Goal: Book appointment/travel/reservation

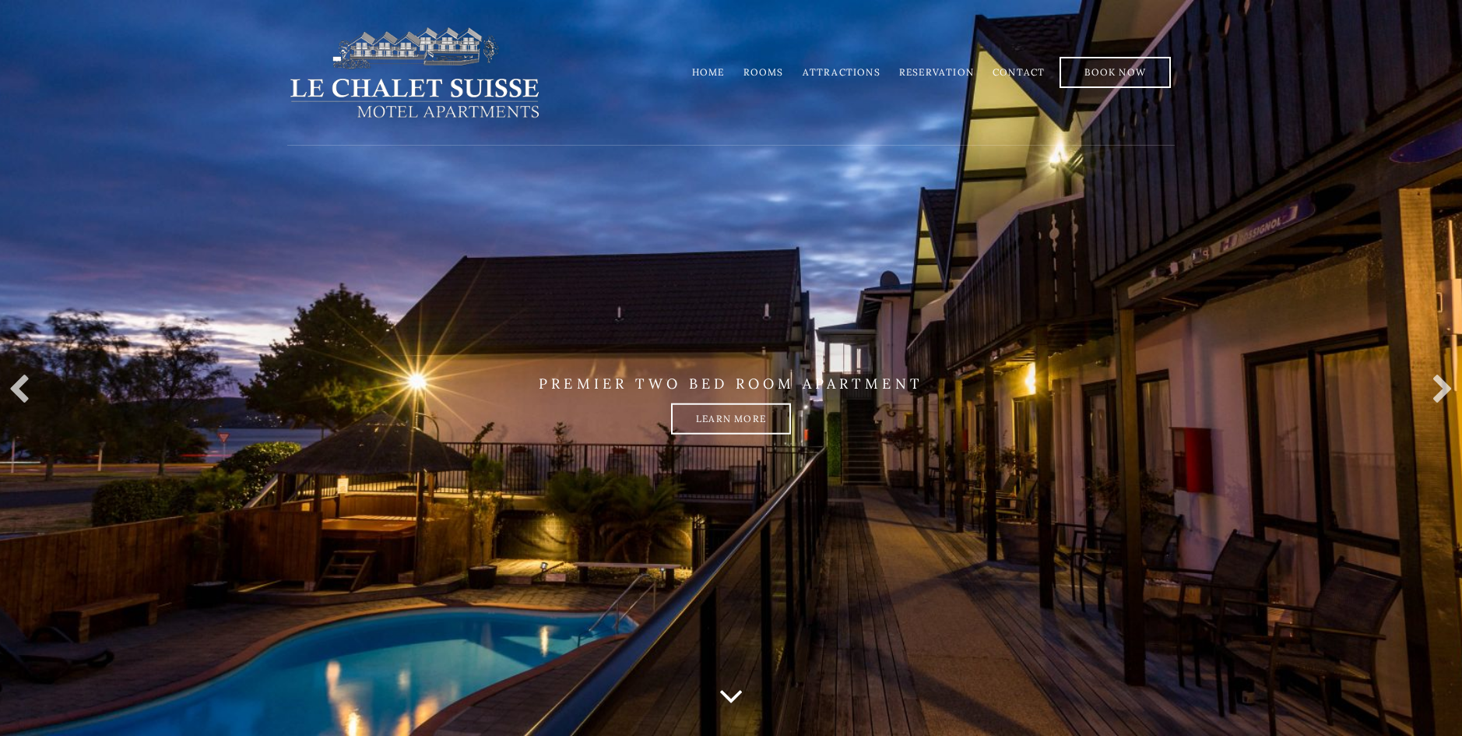
click at [764, 71] on link "Rooms" at bounding box center [763, 72] width 40 height 12
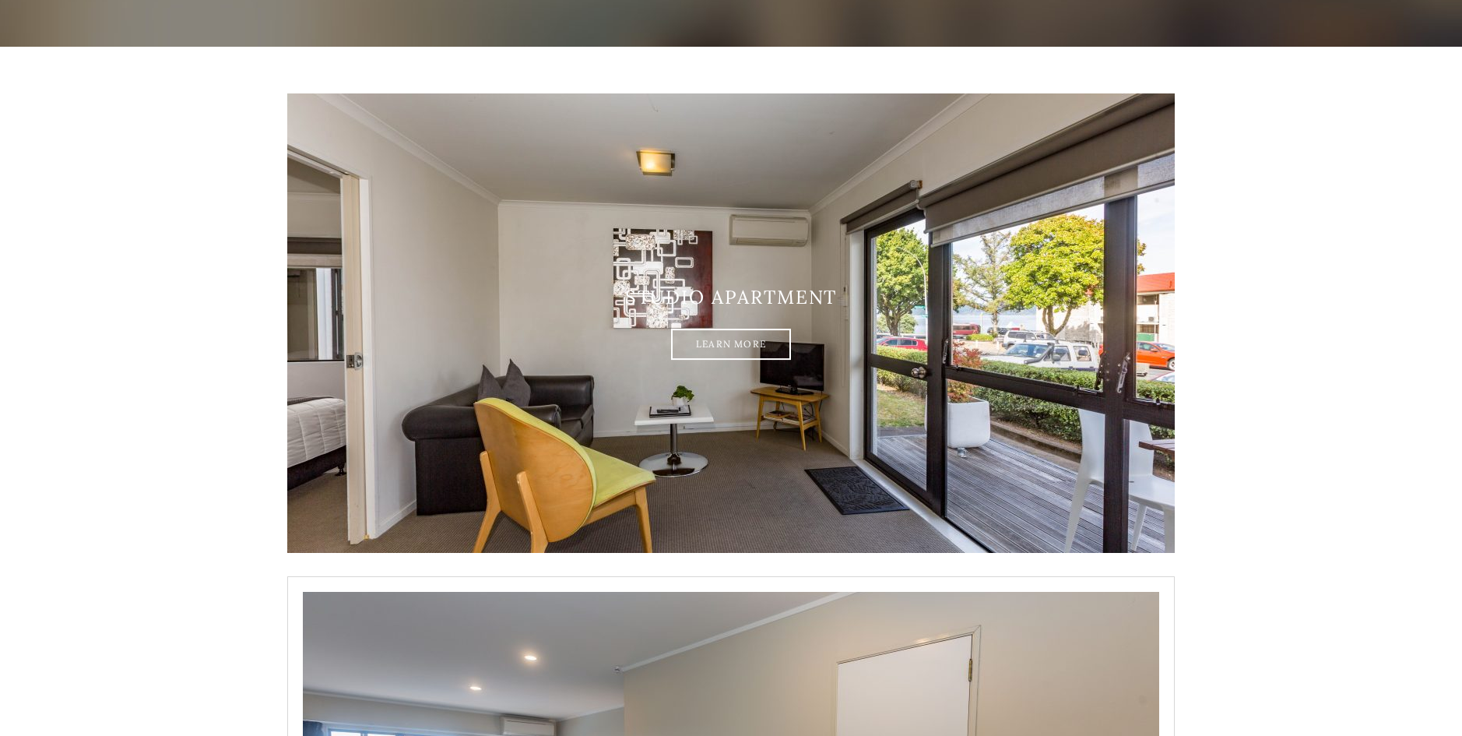
scroll to position [233, 0]
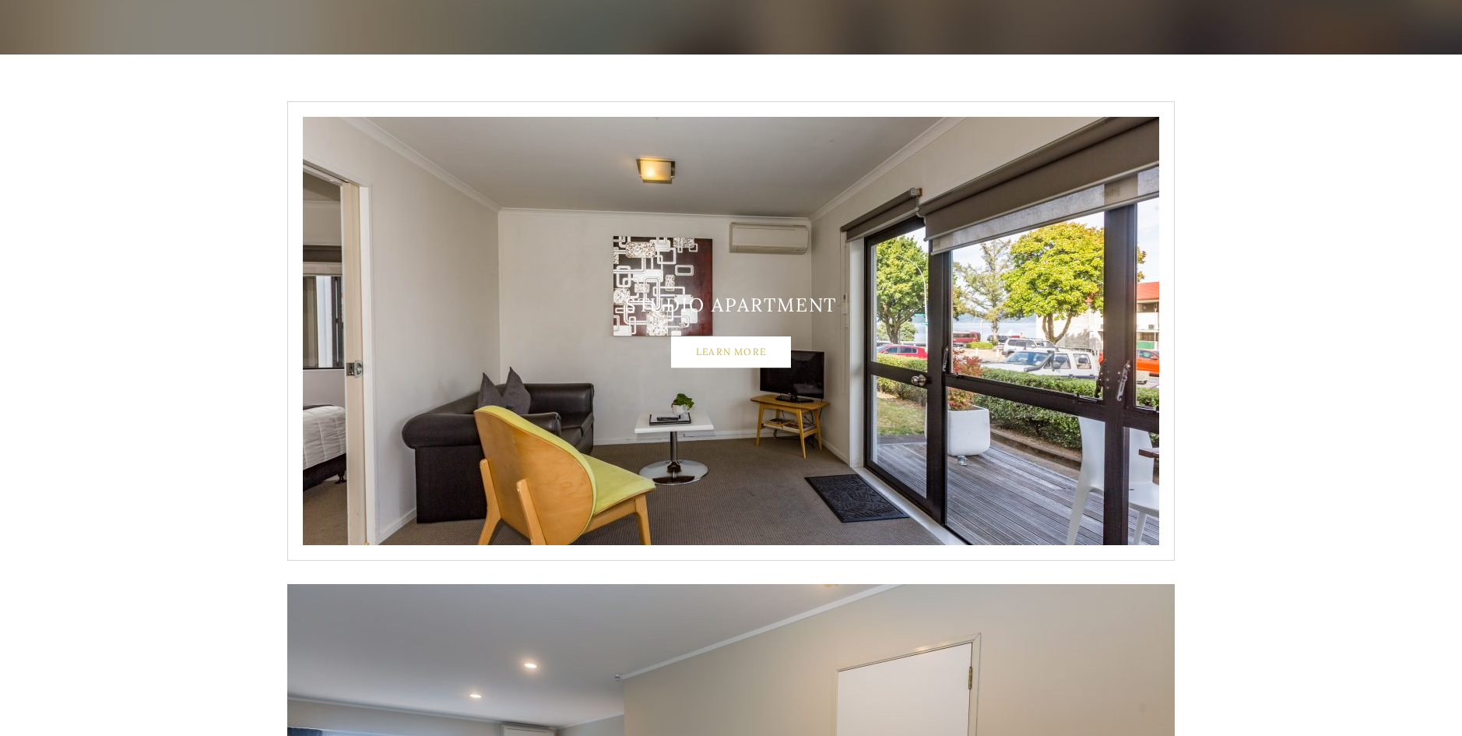
click at [722, 352] on link "Learn More" at bounding box center [731, 351] width 120 height 31
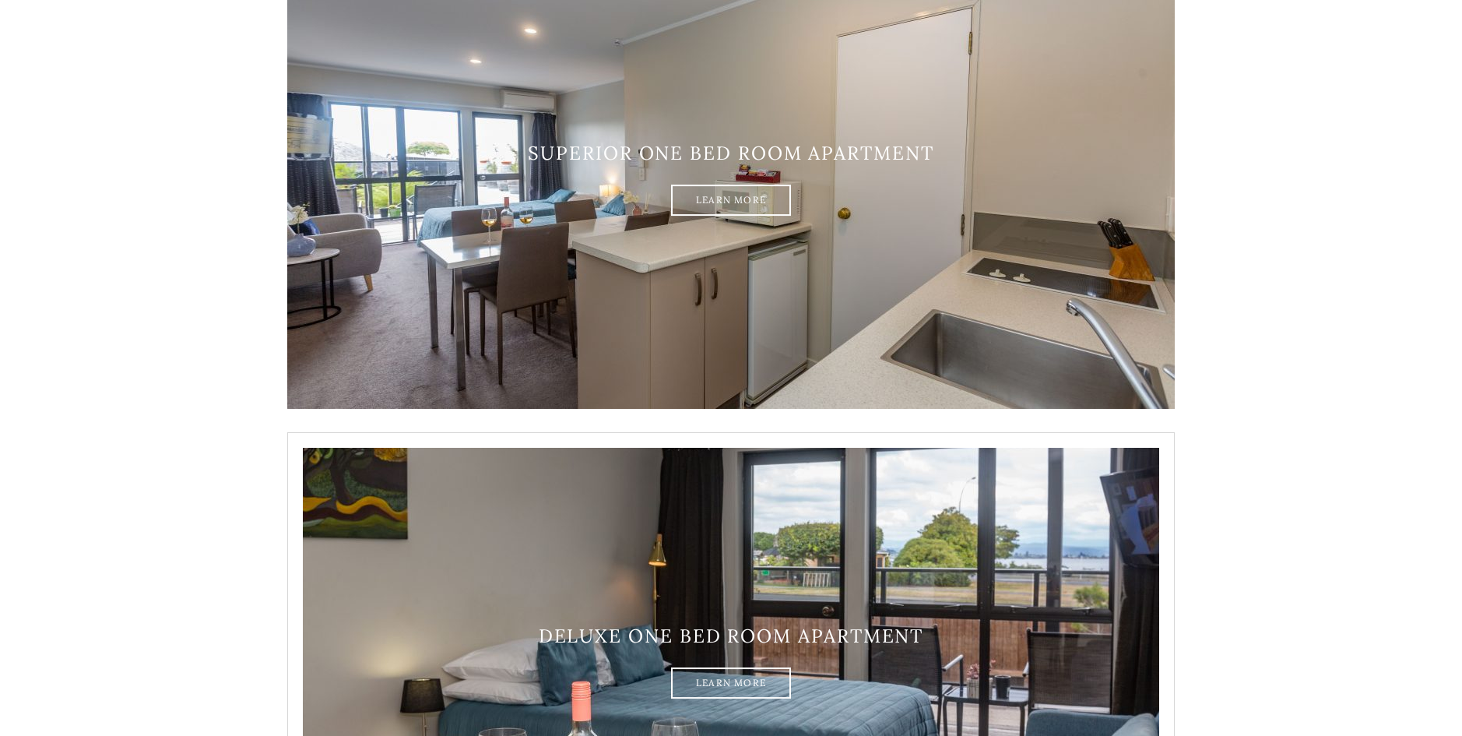
scroll to position [856, 0]
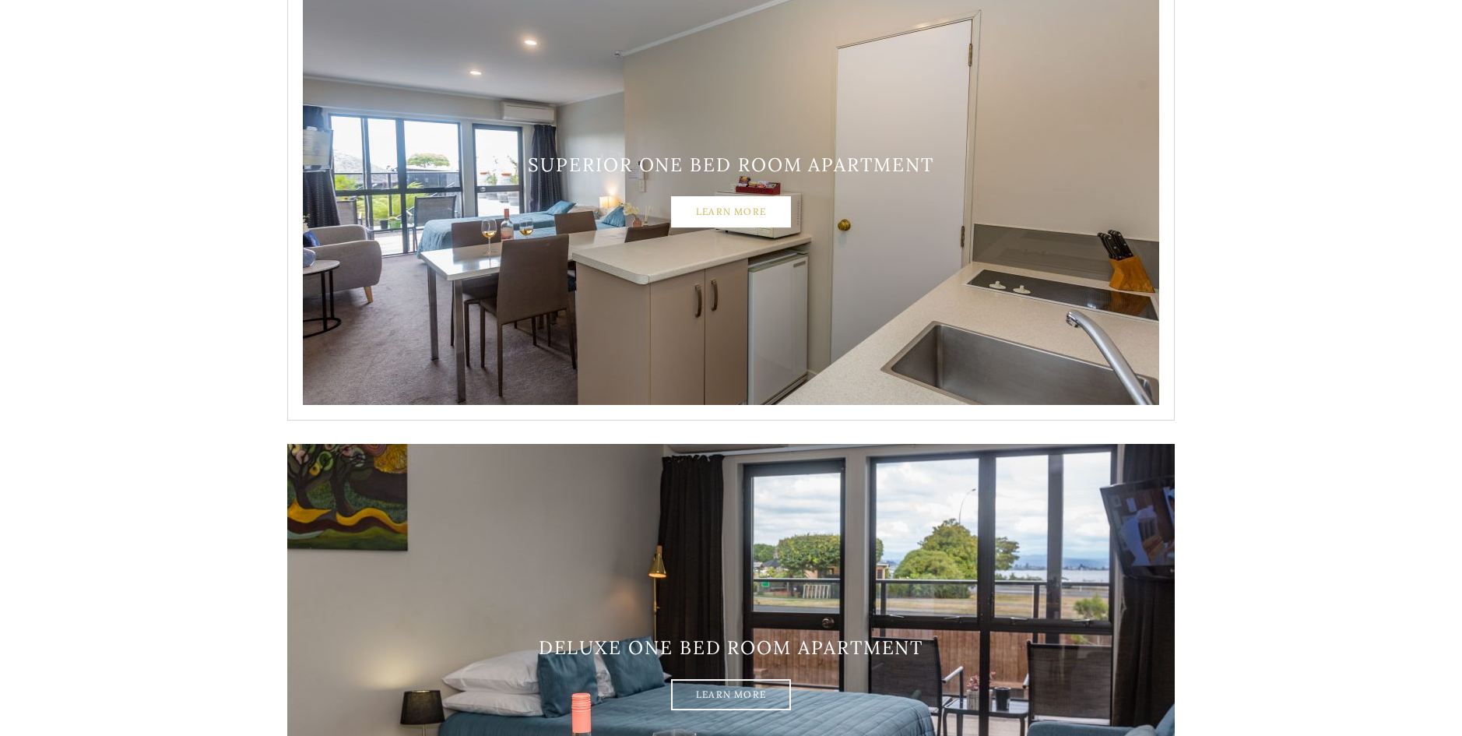
click at [707, 212] on link "Learn More" at bounding box center [731, 211] width 120 height 31
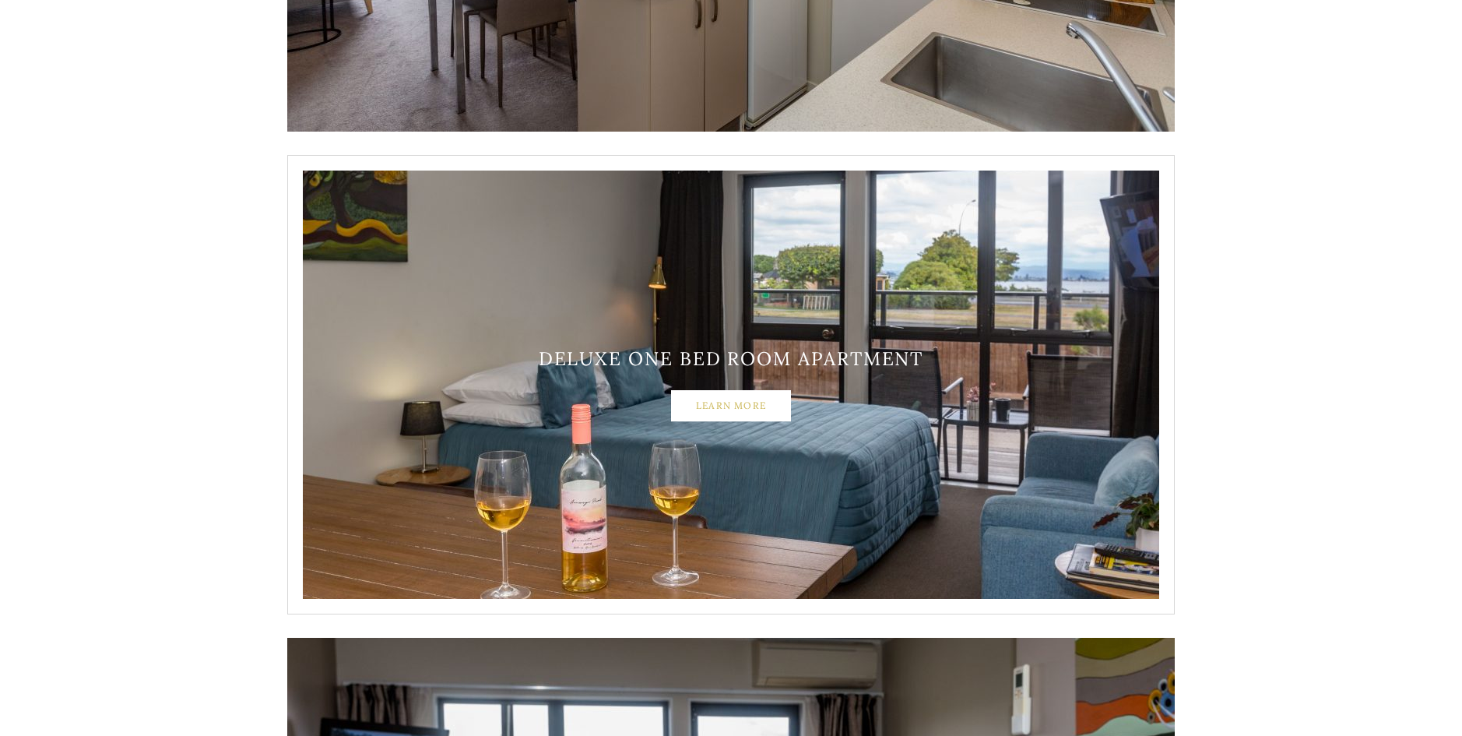
scroll to position [1167, 0]
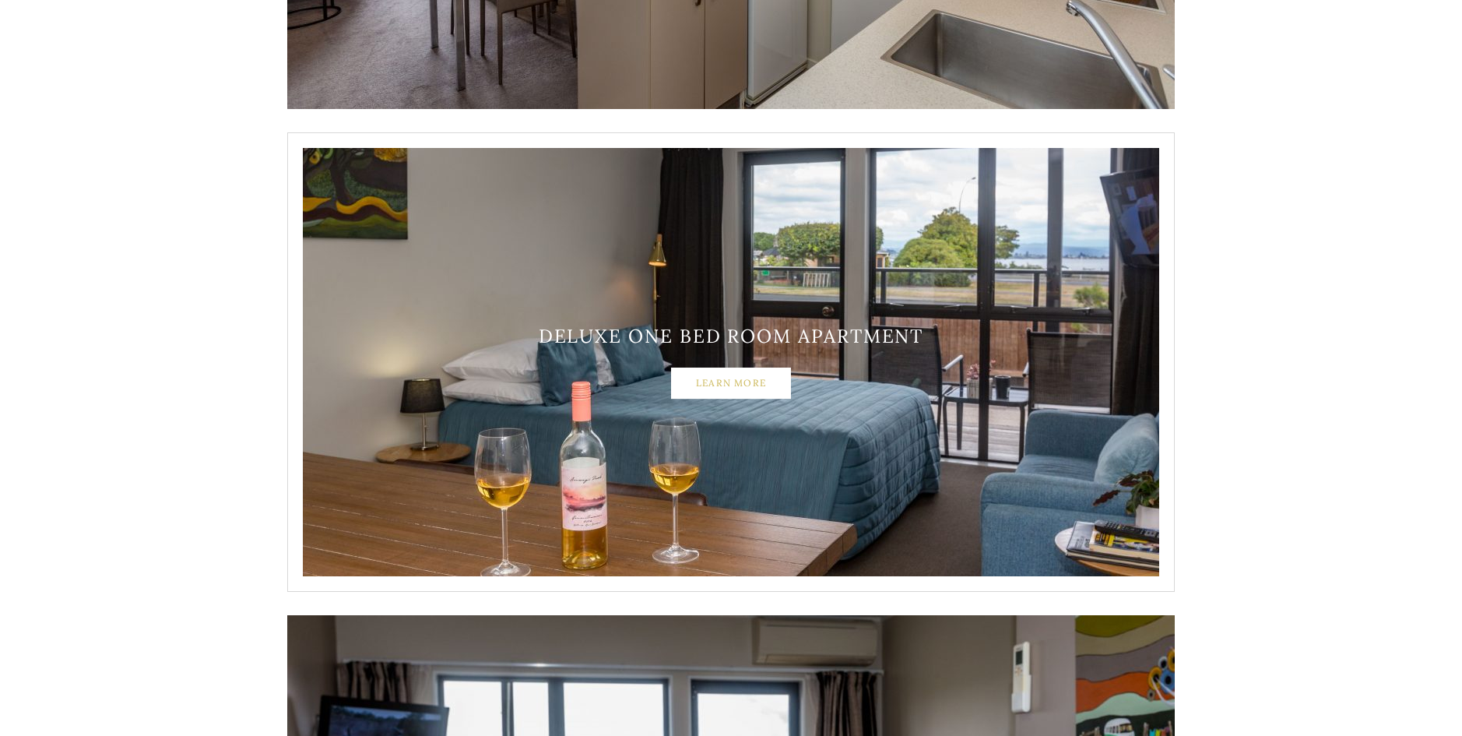
click at [739, 381] on link "Learn More" at bounding box center [731, 382] width 120 height 31
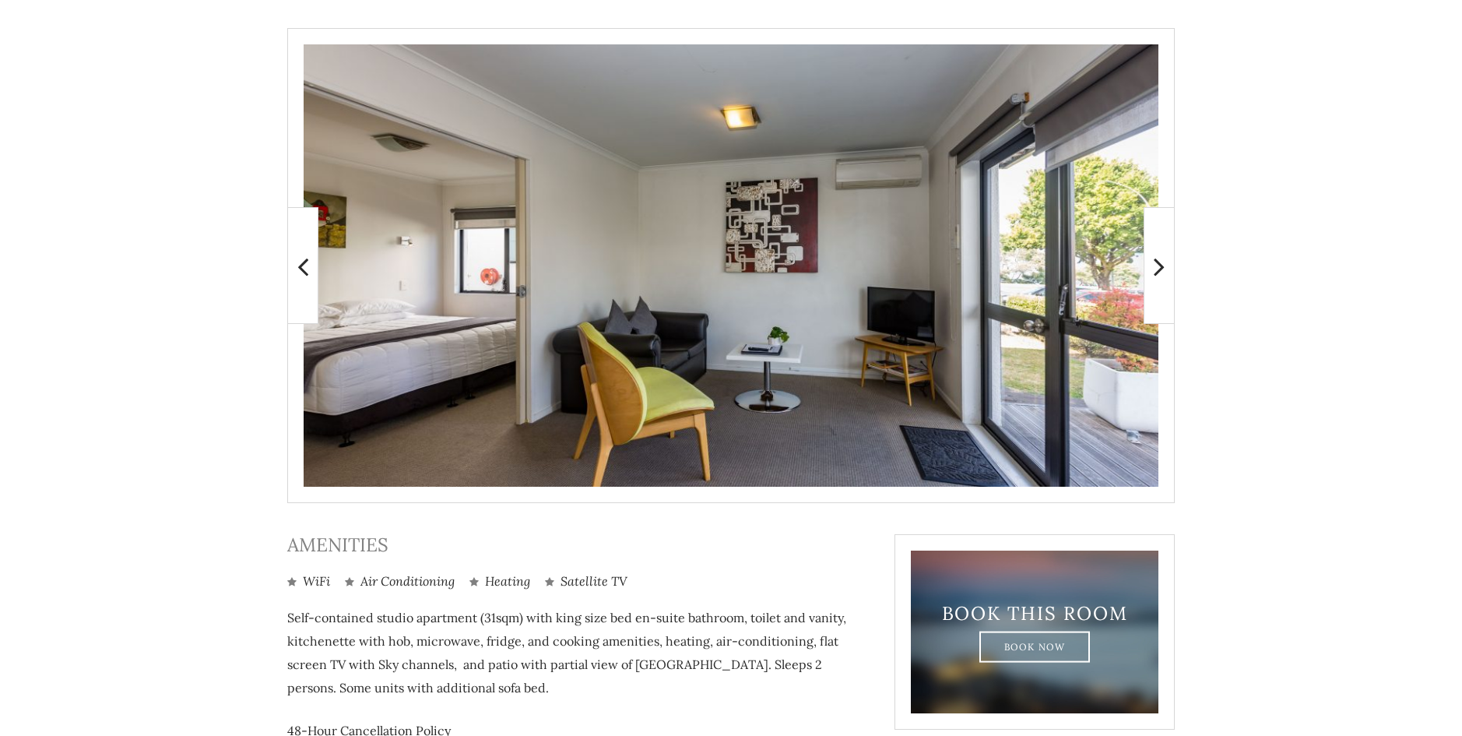
scroll to position [311, 0]
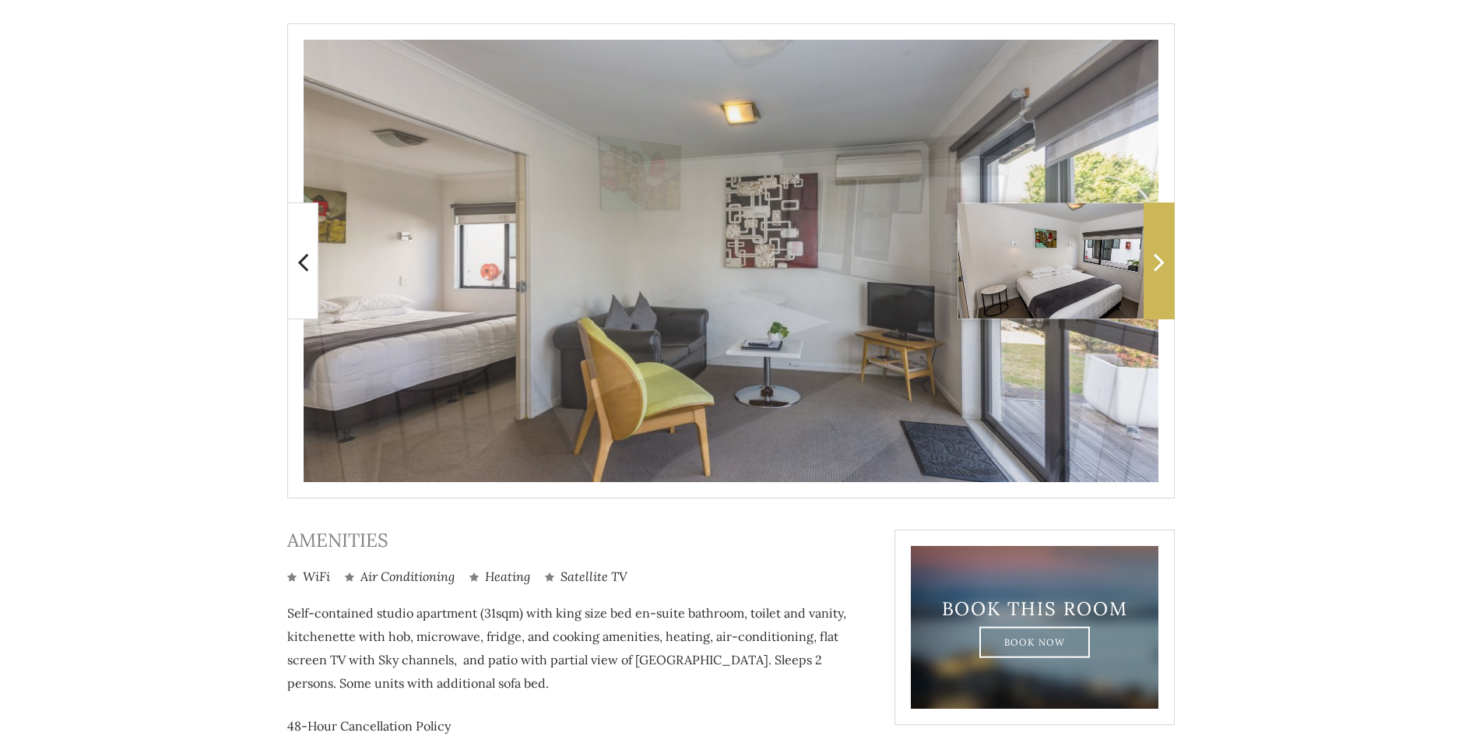
click at [1154, 270] on icon at bounding box center [1158, 261] width 11 height 31
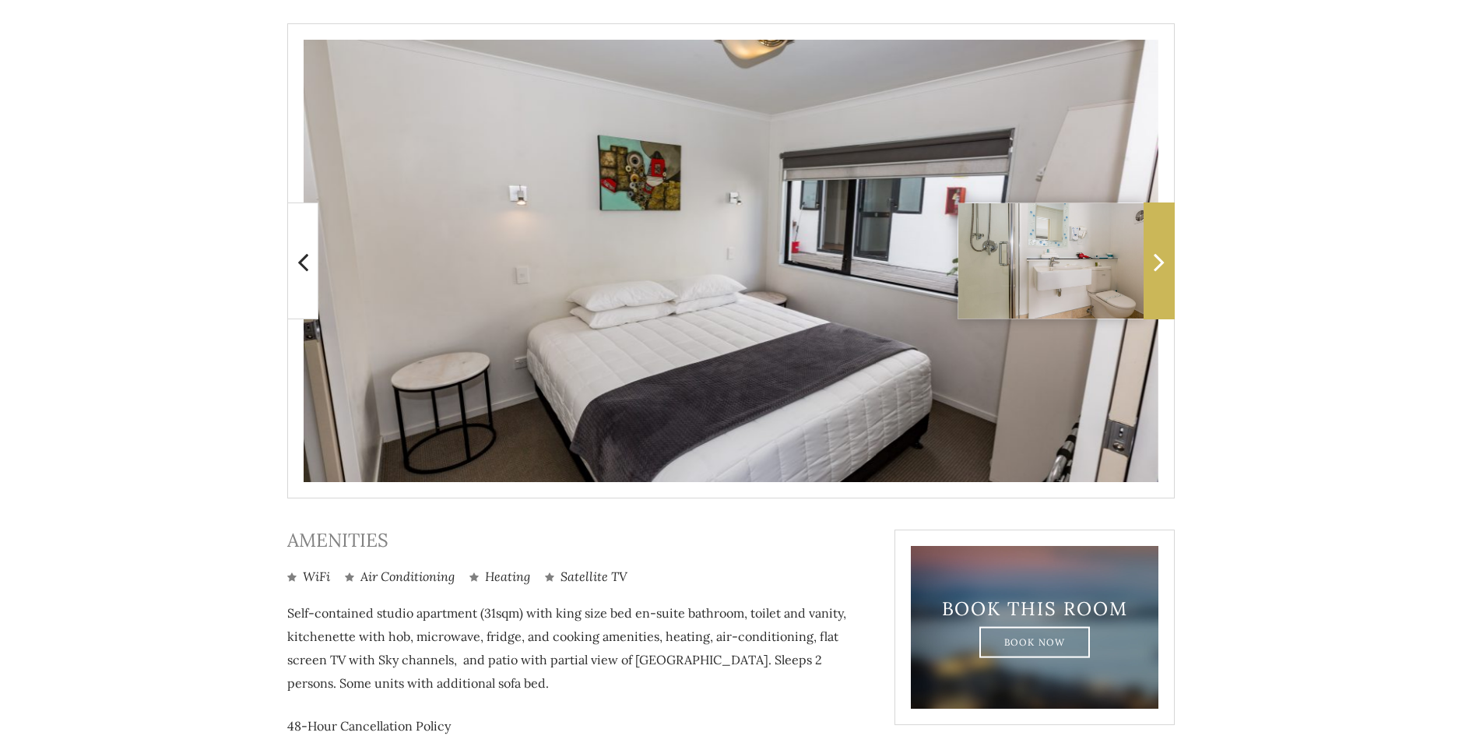
click at [1154, 270] on icon at bounding box center [1158, 261] width 11 height 31
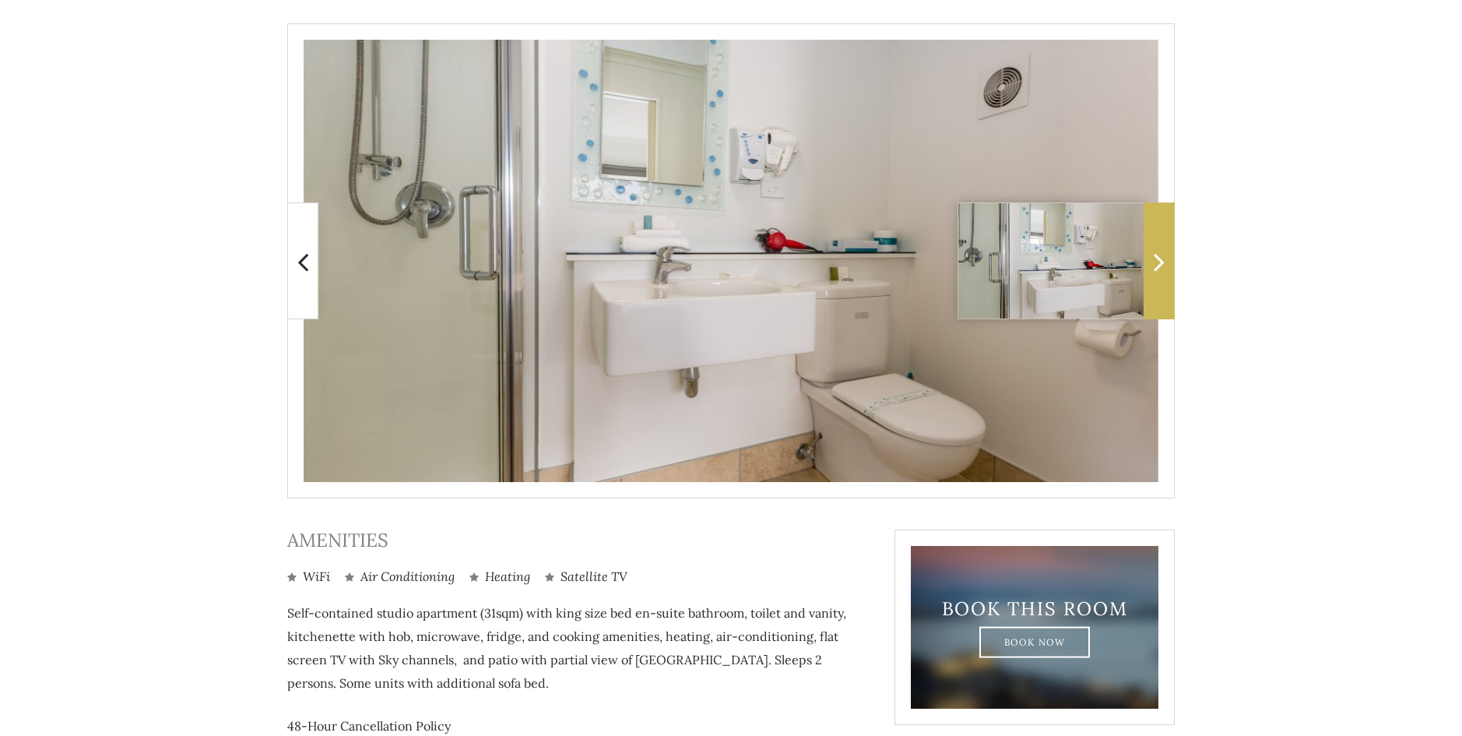
click at [1155, 270] on icon at bounding box center [1158, 261] width 11 height 31
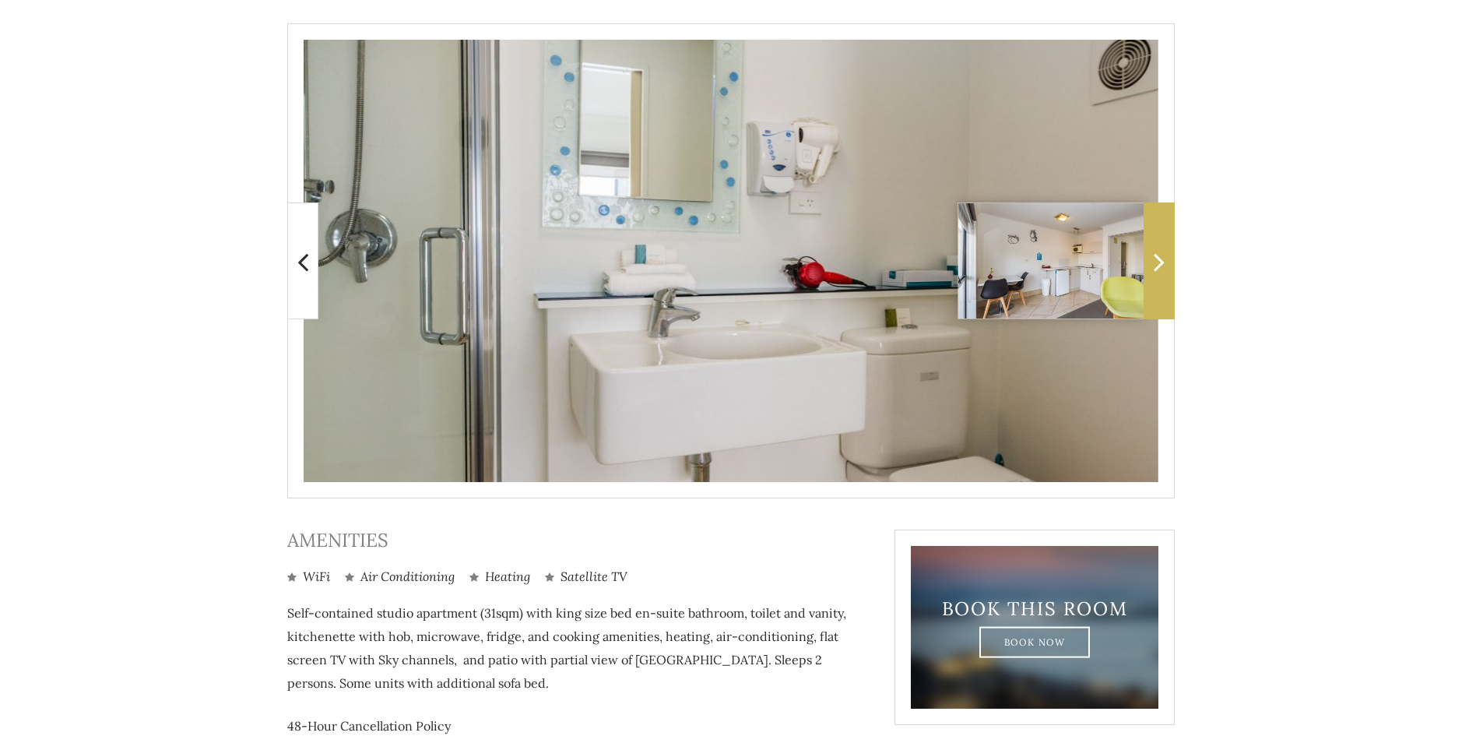
click at [1155, 270] on icon at bounding box center [1158, 261] width 11 height 31
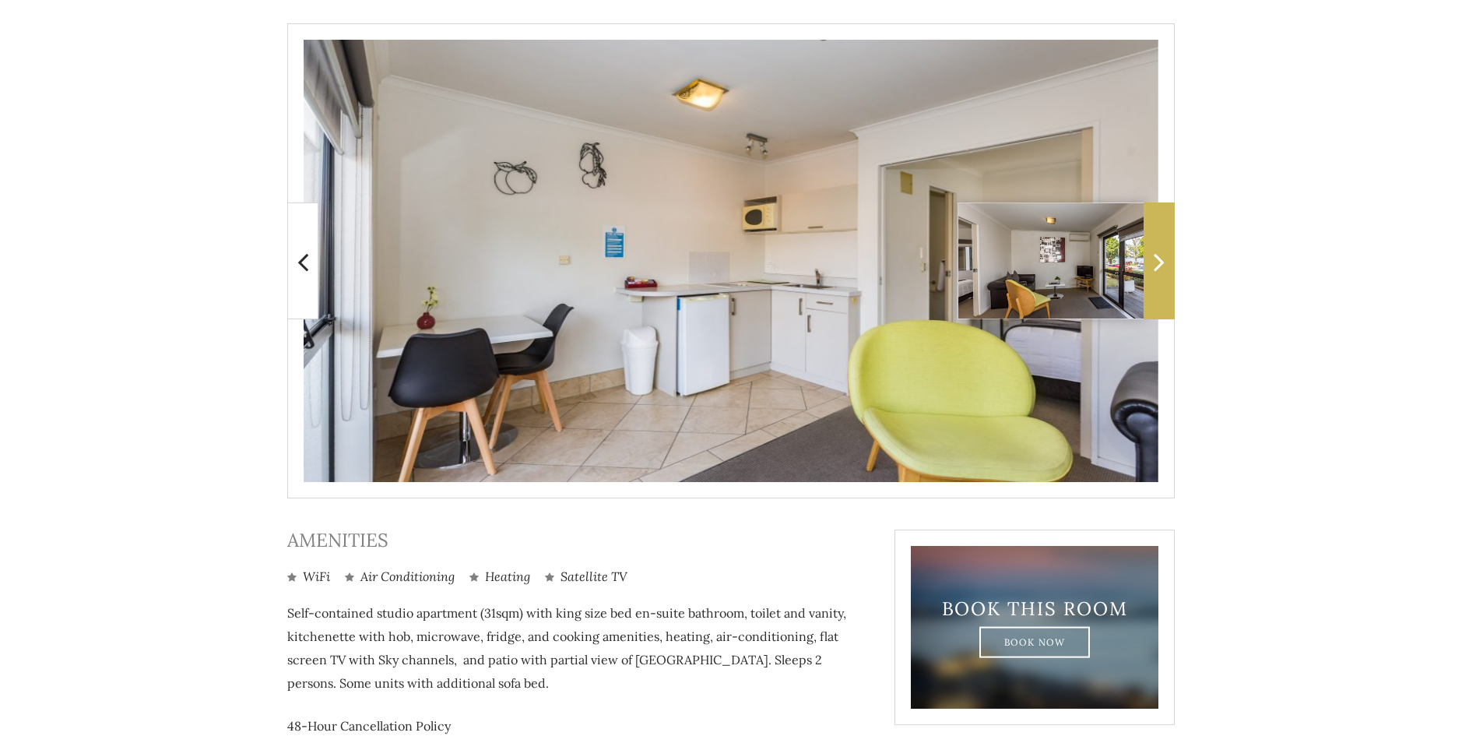
click at [1155, 270] on icon at bounding box center [1158, 261] width 11 height 31
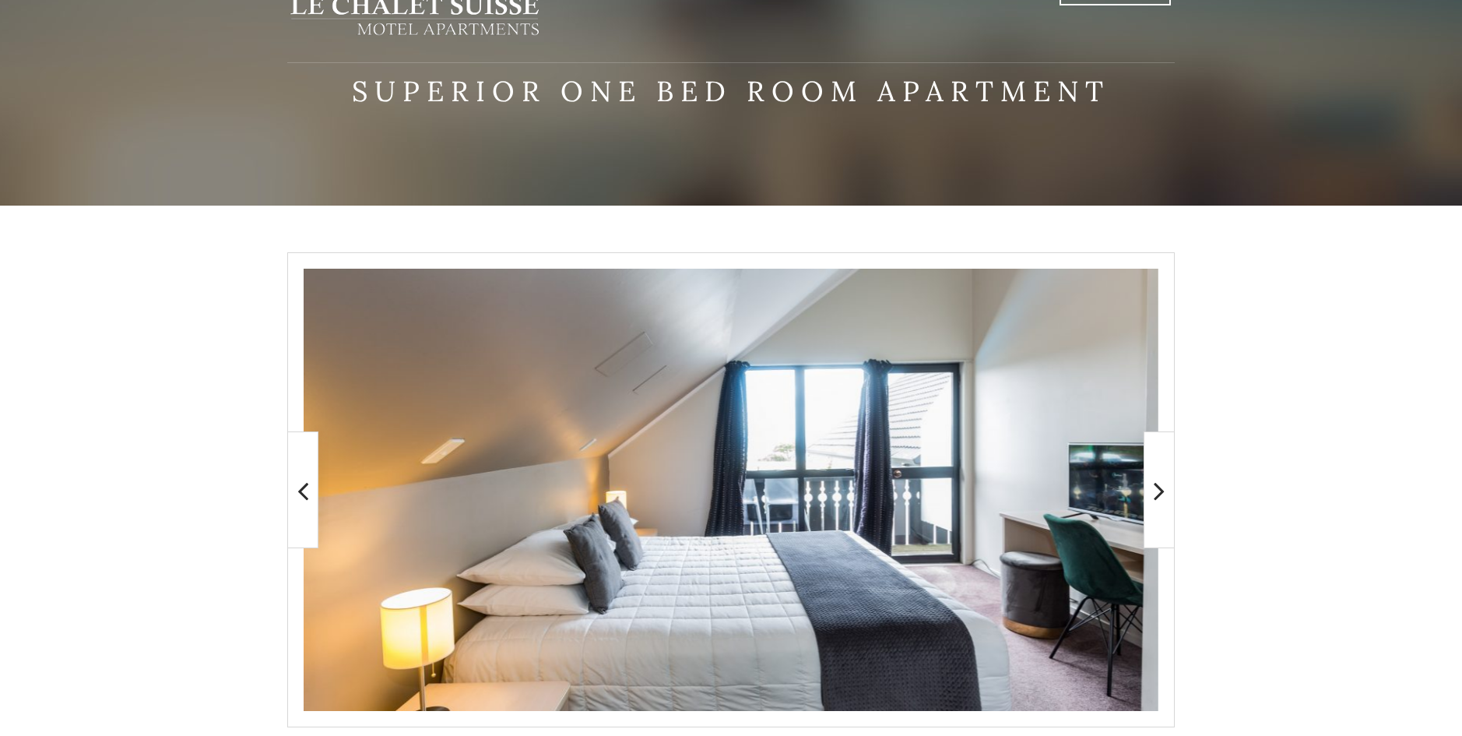
scroll to position [78, 0]
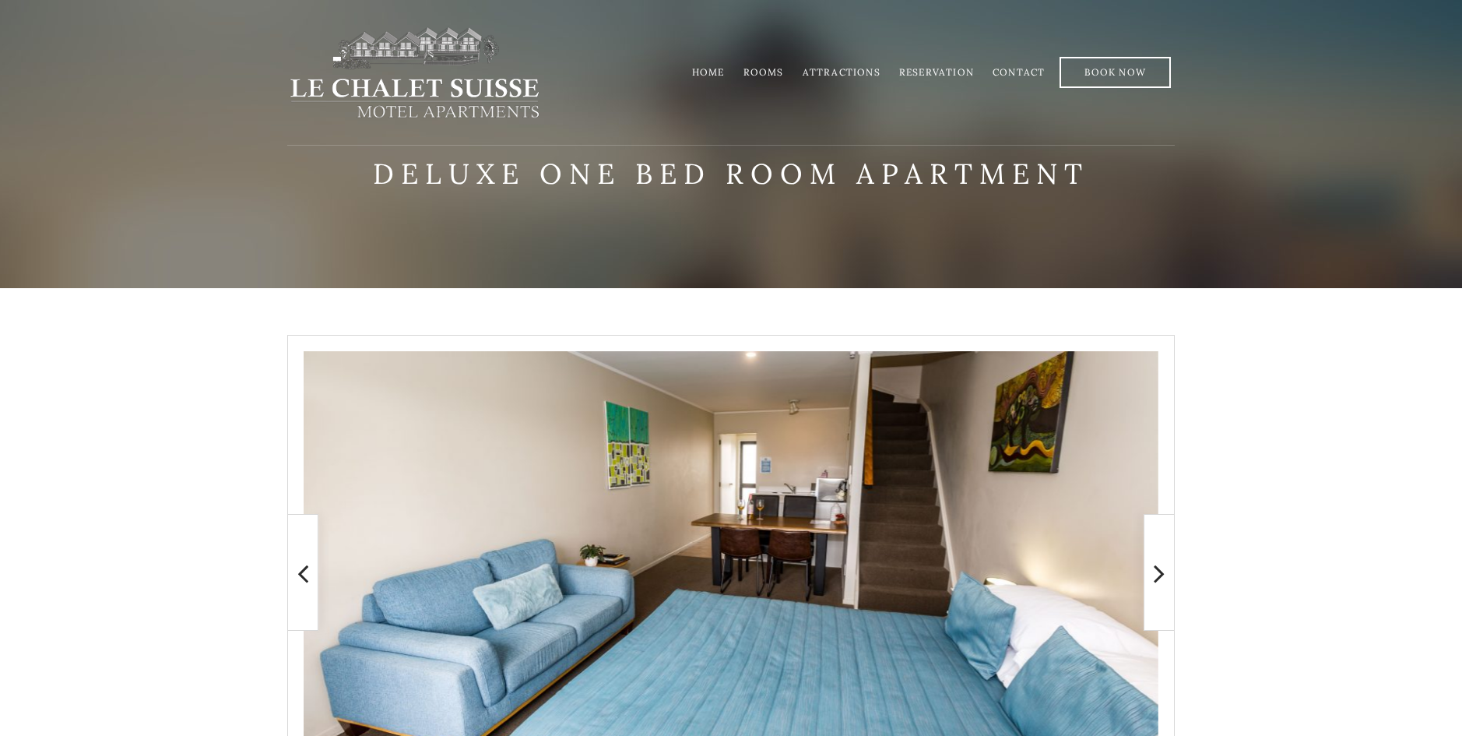
click at [935, 69] on link "Reservation" at bounding box center [936, 72] width 75 height 12
